Goal: Task Accomplishment & Management: Manage account settings

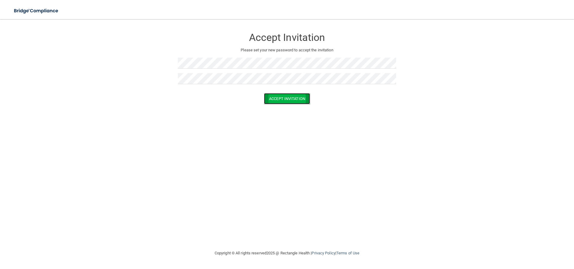
click at [290, 98] on button "Accept Invitation" at bounding box center [287, 98] width 46 height 11
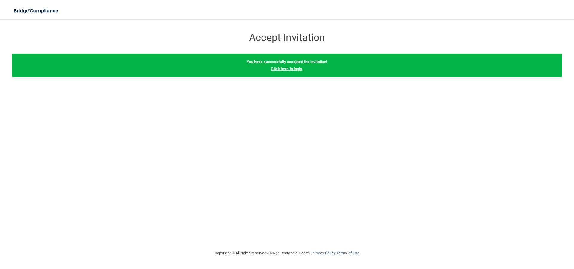
click at [296, 68] on link "Click here to login" at bounding box center [286, 69] width 31 height 4
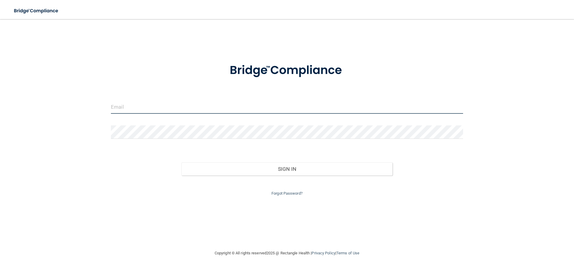
click at [161, 104] on input "email" at bounding box center [287, 106] width 352 height 13
type input "KARALYNSCOGIN04@GMAIL.COM"
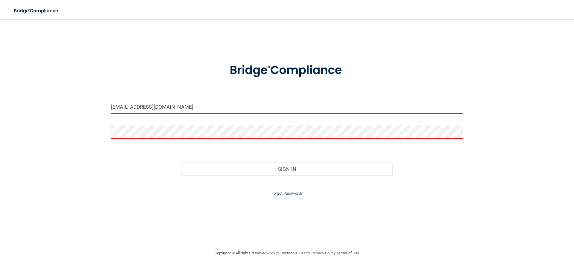
drag, startPoint x: 195, startPoint y: 106, endPoint x: 94, endPoint y: 106, distance: 100.7
click at [94, 106] on div "KARALYNSCOGIN04@GMAIL.COM Invalid email/password. You don't have permission to …" at bounding box center [287, 134] width 550 height 219
type input "[EMAIL_ADDRESS][DOMAIN_NAME]"
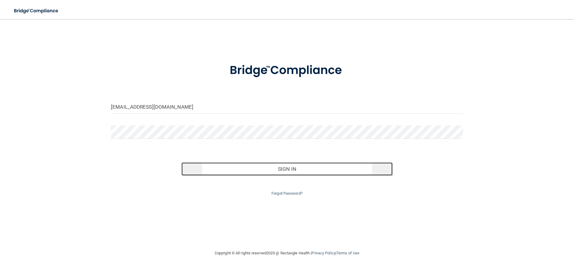
click at [285, 173] on button "Sign In" at bounding box center [286, 169] width 211 height 13
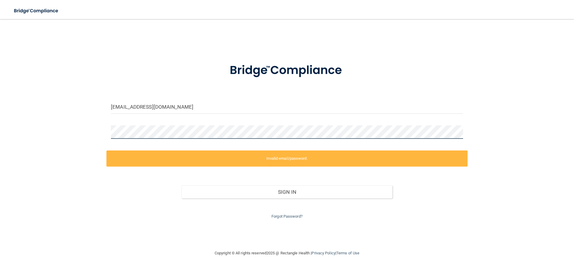
click at [99, 134] on div "karalynscogin04@gmail.com Invalid email/password. You don't have permission to …" at bounding box center [287, 134] width 550 height 219
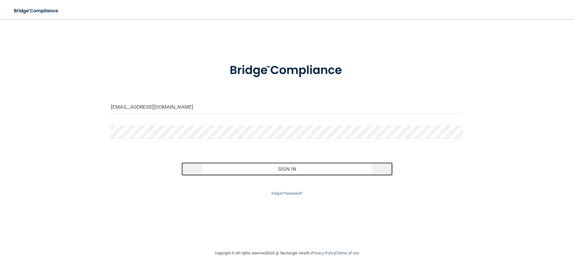
click at [254, 170] on button "Sign In" at bounding box center [286, 169] width 211 height 13
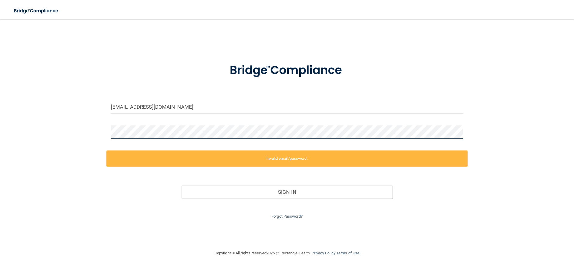
click at [59, 131] on div "karalynscogin04@gmail.com Invalid email/password. You don't have permission to …" at bounding box center [287, 134] width 550 height 219
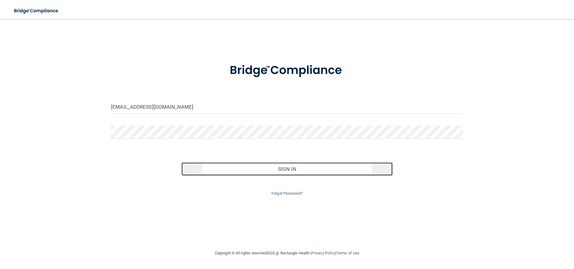
click at [271, 170] on button "Sign In" at bounding box center [286, 169] width 211 height 13
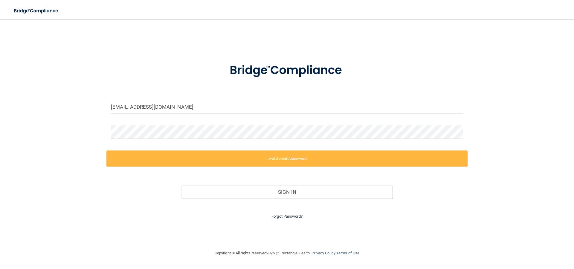
click at [284, 218] on link "Forgot Password?" at bounding box center [286, 216] width 31 height 4
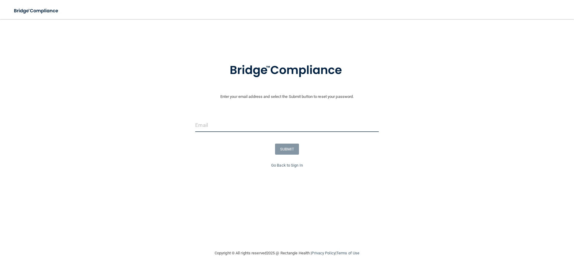
click at [205, 126] on input "email" at bounding box center [286, 125] width 183 height 13
type input "[EMAIL_ADDRESS][DOMAIN_NAME]"
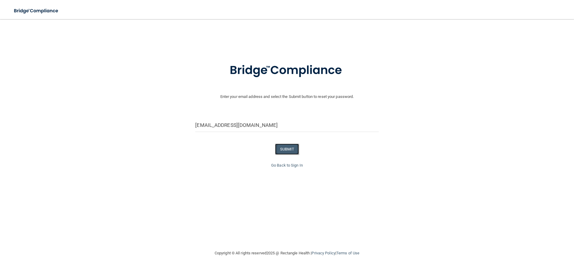
click at [281, 151] on button "SUBMIT" at bounding box center [287, 149] width 24 height 11
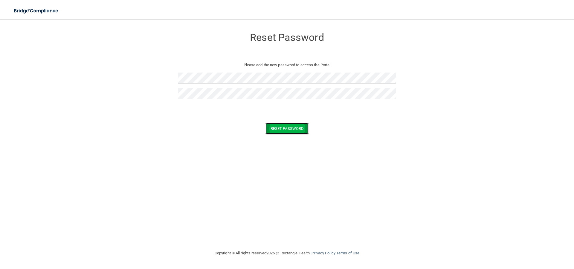
click at [276, 125] on button "Reset Password" at bounding box center [286, 128] width 43 height 11
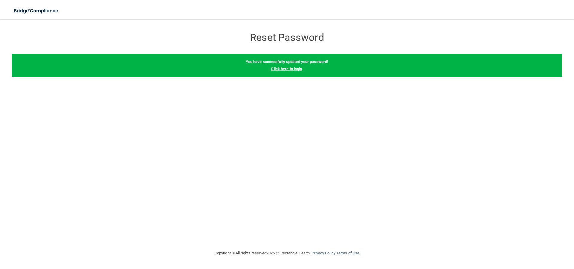
click at [285, 70] on link "Click here to login" at bounding box center [286, 69] width 31 height 4
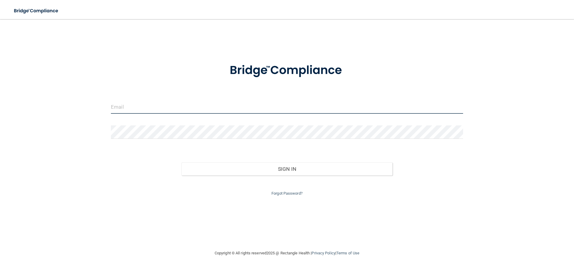
click at [280, 110] on input "email" at bounding box center [287, 106] width 352 height 13
type input "[EMAIL_ADDRESS][DOMAIN_NAME]"
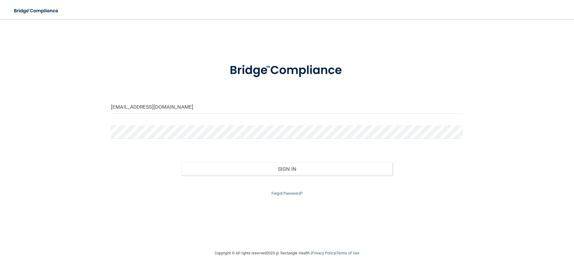
click at [232, 178] on div "Forgot Password?" at bounding box center [286, 187] width 361 height 22
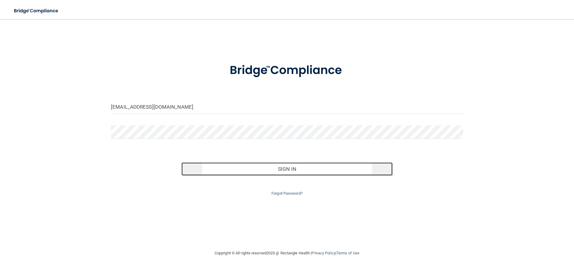
click at [239, 169] on button "Sign In" at bounding box center [286, 169] width 211 height 13
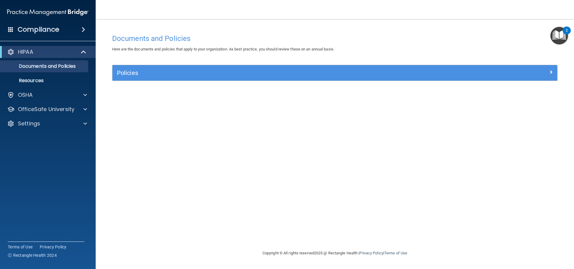
click at [236, 78] on div "Policies" at bounding box center [334, 73] width 445 height 16
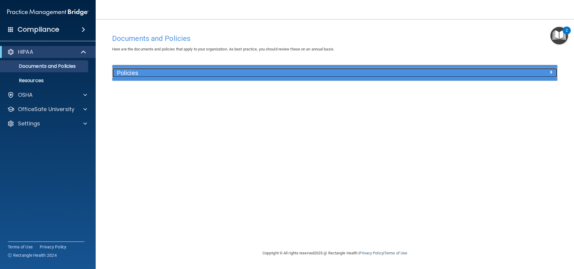
click at [551, 71] on span at bounding box center [551, 71] width 4 height 7
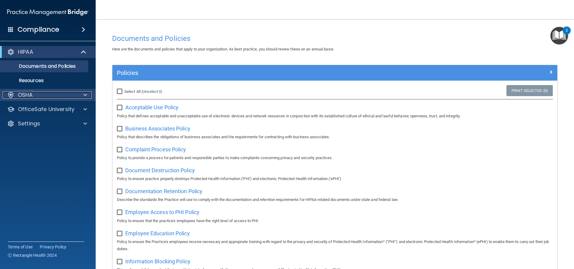
click at [68, 92] on div "OSHA" at bounding box center [40, 94] width 74 height 7
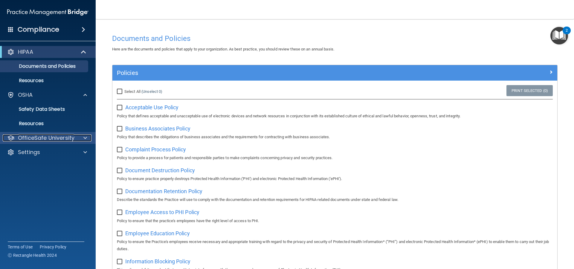
click at [45, 137] on p "OfficeSafe University" at bounding box center [46, 137] width 56 height 7
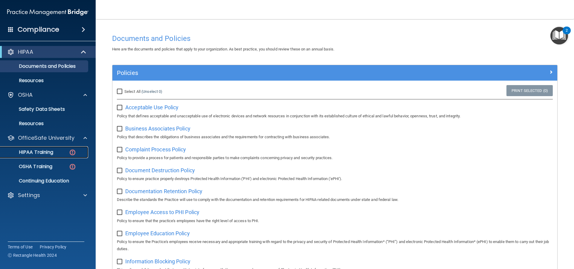
click at [43, 151] on p "HIPAA Training" at bounding box center [28, 152] width 49 height 6
